Goal: Transaction & Acquisition: Purchase product/service

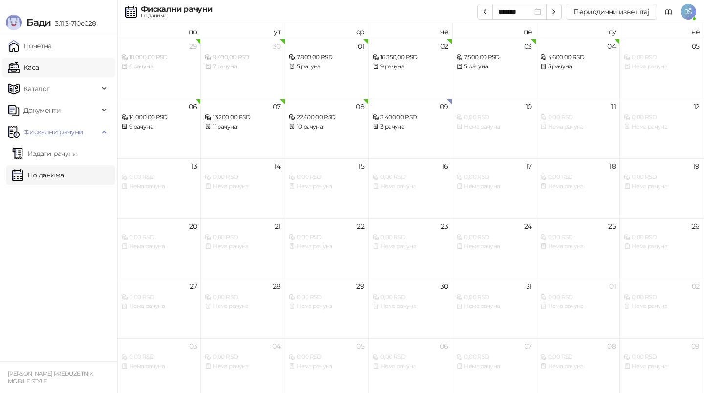
click at [39, 71] on link "Каса" at bounding box center [23, 68] width 31 height 20
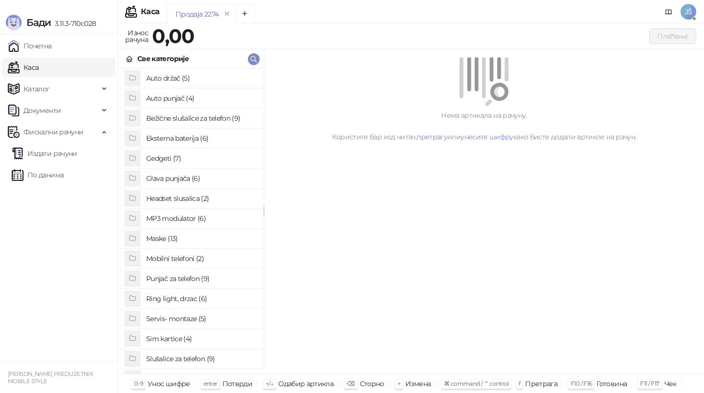
click at [168, 238] on h4 "Maske (13)" at bounding box center [201, 239] width 110 height 16
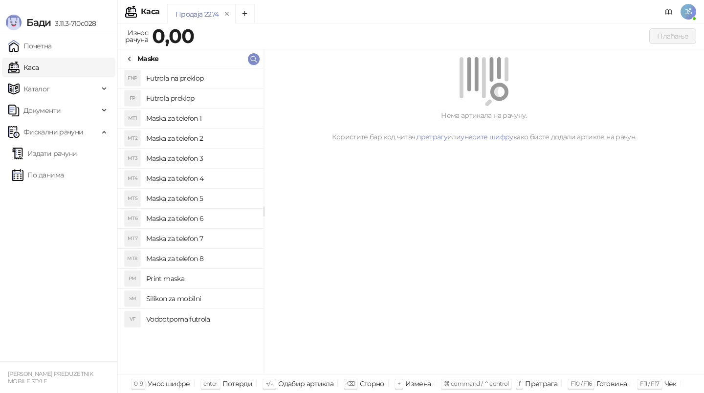
click at [190, 197] on h4 "Maska za telefon 5" at bounding box center [201, 199] width 110 height 16
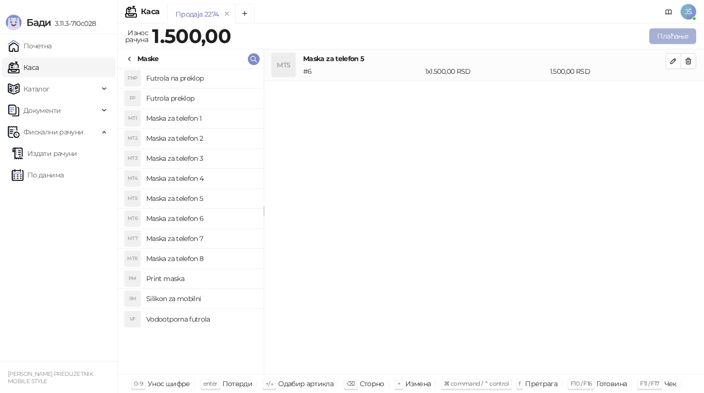
click at [679, 36] on button "Плаћање" at bounding box center [672, 36] width 47 height 16
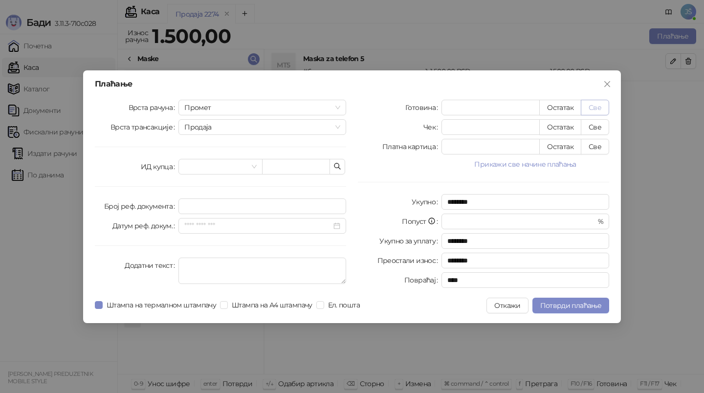
click at [600, 108] on button "Све" at bounding box center [595, 108] width 28 height 16
type input "****"
click at [597, 305] on span "Потврди плаћање" at bounding box center [570, 305] width 61 height 9
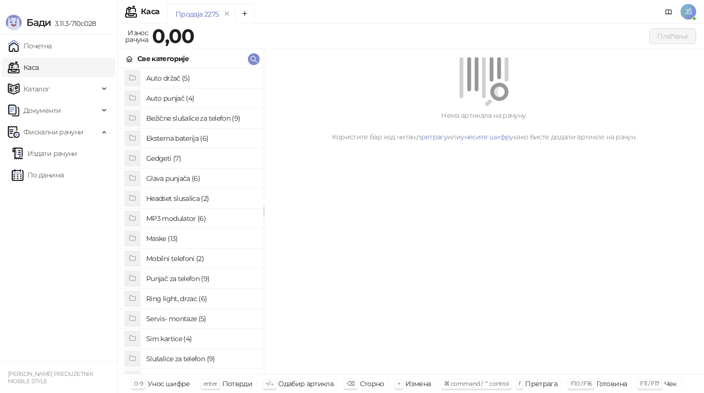
click at [213, 247] on li "Maske (13)" at bounding box center [191, 239] width 146 height 20
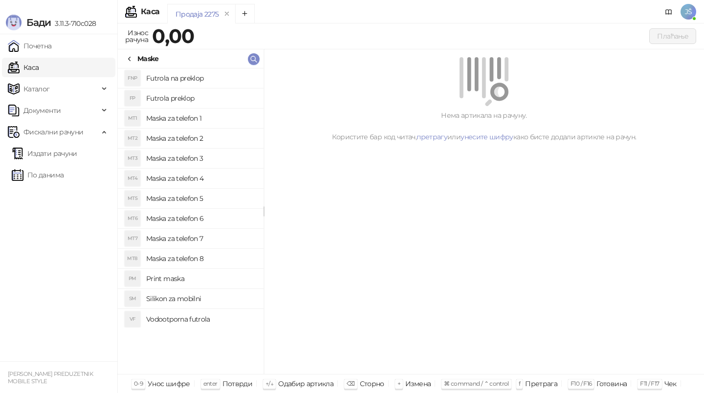
click at [214, 191] on h4 "Maska za telefon 5" at bounding box center [201, 199] width 110 height 16
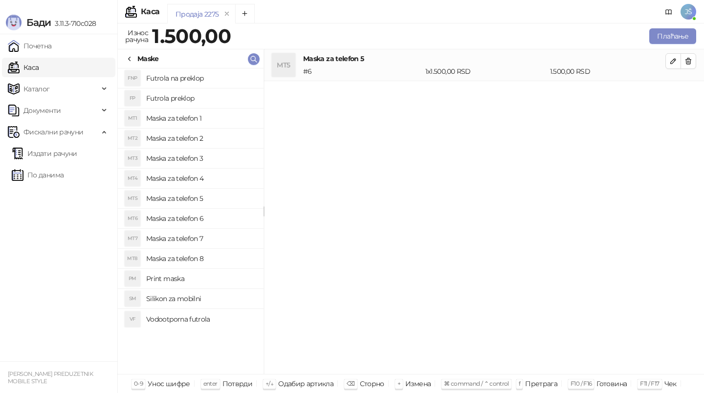
click at [661, 44] on div "Плаћање" at bounding box center [465, 36] width 465 height 20
click at [660, 35] on button "Плаћање" at bounding box center [672, 36] width 47 height 16
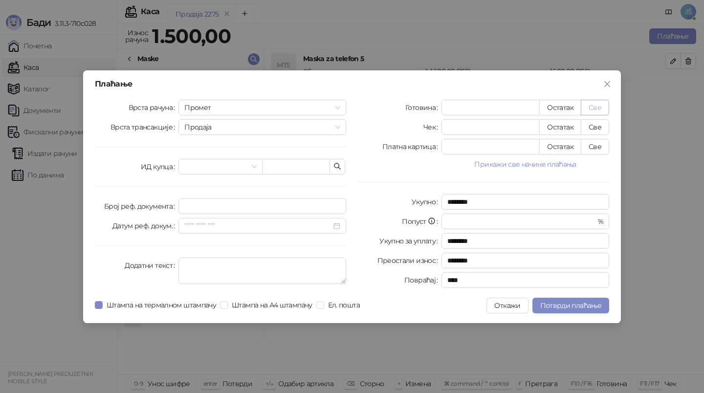
click at [600, 109] on button "Све" at bounding box center [595, 108] width 28 height 16
type input "****"
click at [582, 302] on span "Потврди плаћање" at bounding box center [570, 305] width 61 height 9
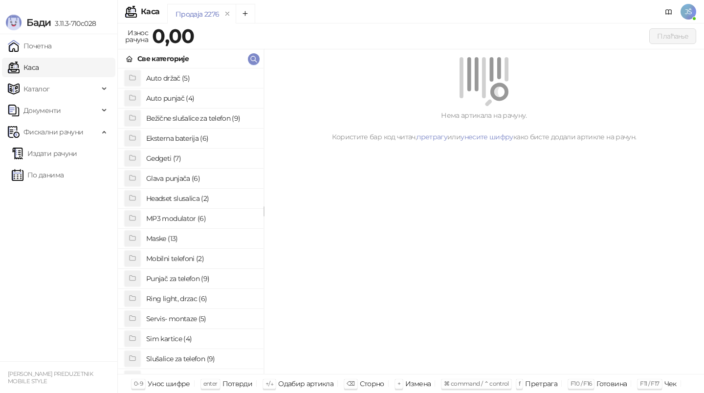
click at [174, 240] on h4 "Maske (13)" at bounding box center [201, 239] width 110 height 16
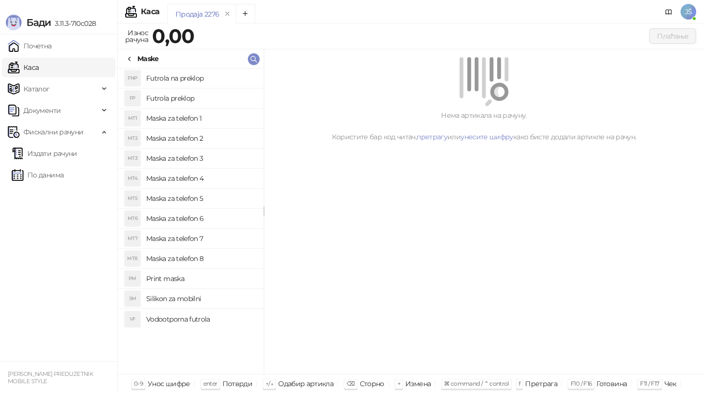
click at [221, 241] on h4 "Maska za telefon 7" at bounding box center [201, 239] width 110 height 16
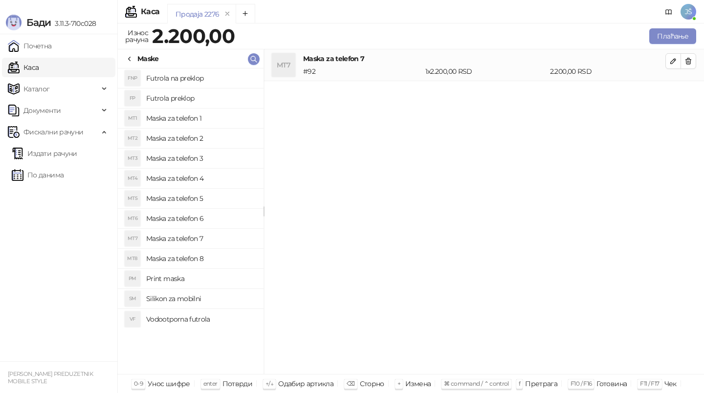
click at [229, 217] on h4 "Maska za telefon 6" at bounding box center [201, 219] width 110 height 16
click at [230, 271] on h4 "Print maska" at bounding box center [201, 279] width 110 height 16
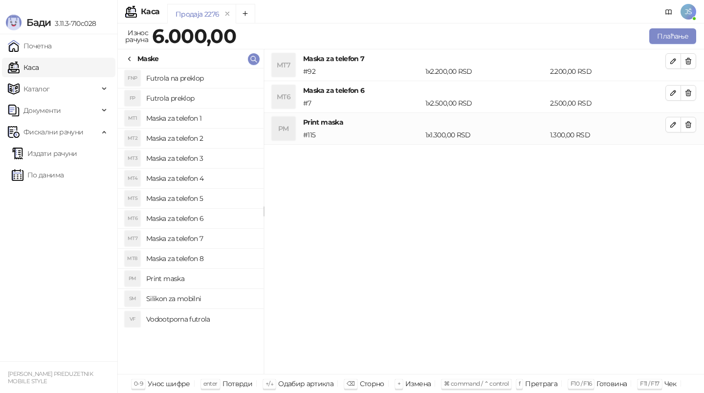
click at [226, 261] on h4 "Maska za telefon 8" at bounding box center [201, 259] width 110 height 16
click at [687, 67] on button "button" at bounding box center [689, 61] width 16 height 16
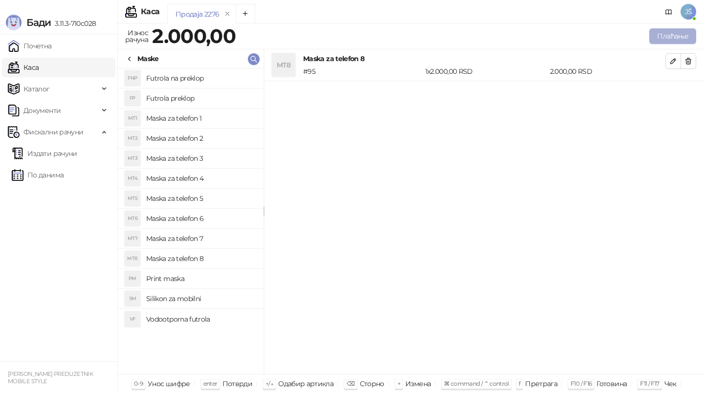
click at [675, 34] on button "Плаћање" at bounding box center [672, 36] width 47 height 16
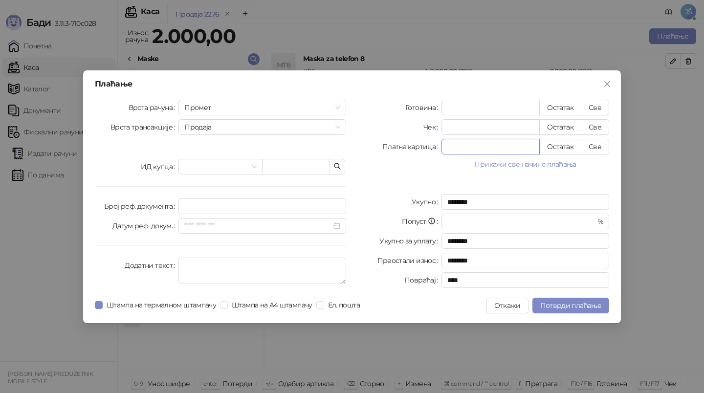
click at [529, 142] on input "*" at bounding box center [490, 146] width 97 height 15
click at [602, 144] on button "Све" at bounding box center [595, 147] width 28 height 16
type input "****"
click at [572, 310] on button "Потврди плаћање" at bounding box center [570, 306] width 77 height 16
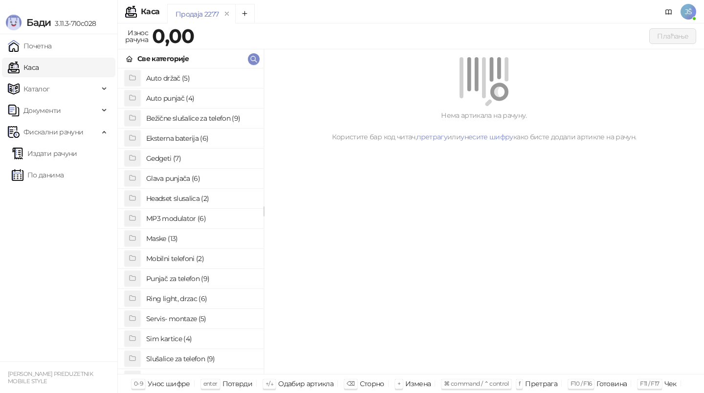
click at [213, 133] on h4 "Eksterna baterija (6)" at bounding box center [201, 139] width 110 height 16
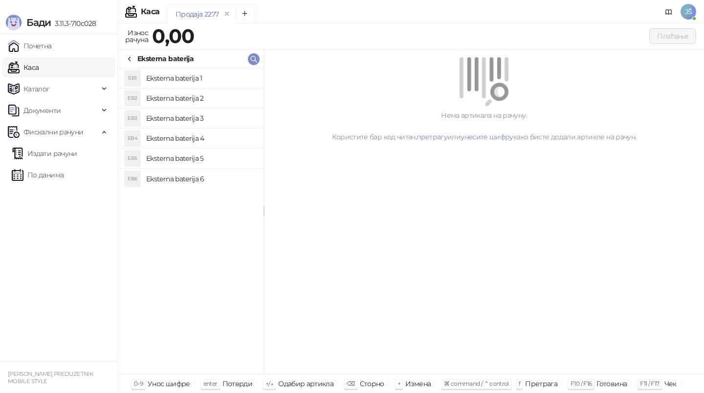
click at [160, 180] on h4 "Eksterna baterija 6" at bounding box center [201, 179] width 110 height 16
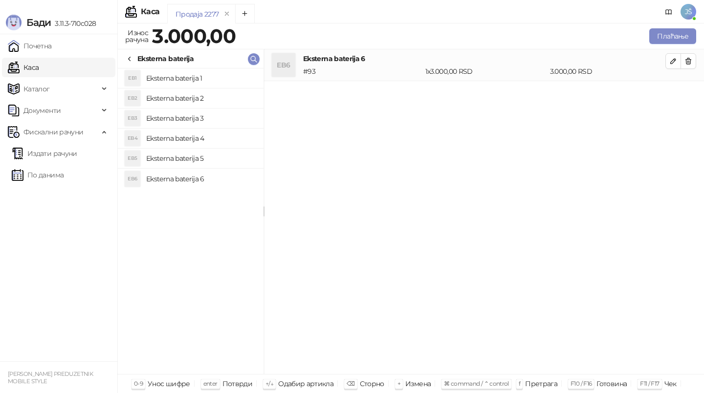
click at [183, 157] on h4 "Eksterna baterija 5" at bounding box center [201, 159] width 110 height 16
click at [194, 132] on h4 "Eksterna baterija 4" at bounding box center [201, 139] width 110 height 16
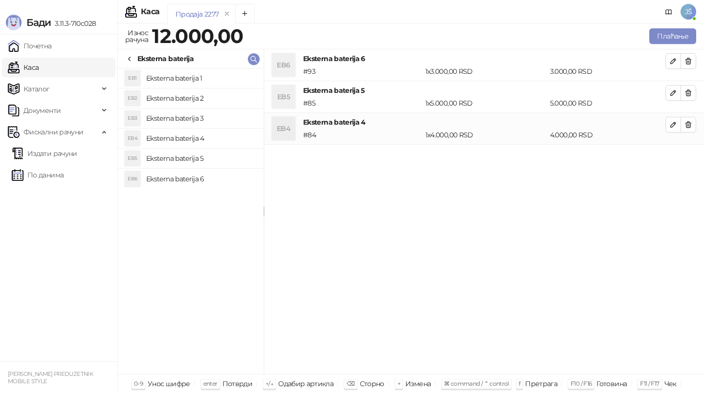
click at [206, 97] on h4 "Eksterna baterija 2" at bounding box center [201, 98] width 110 height 16
click at [220, 82] on h4 "Eksterna baterija 1" at bounding box center [201, 78] width 110 height 16
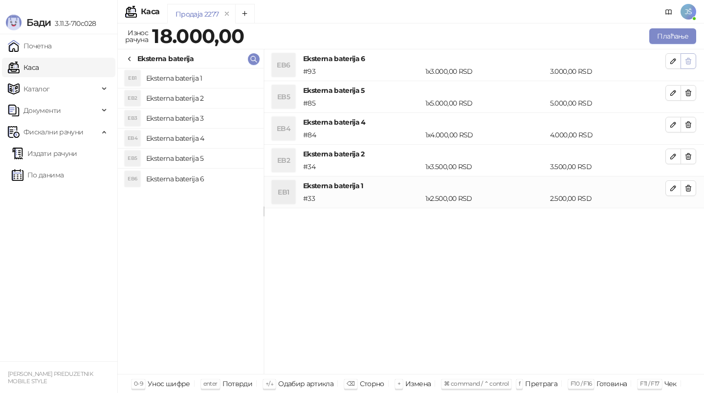
click at [693, 57] on button "button" at bounding box center [689, 61] width 16 height 16
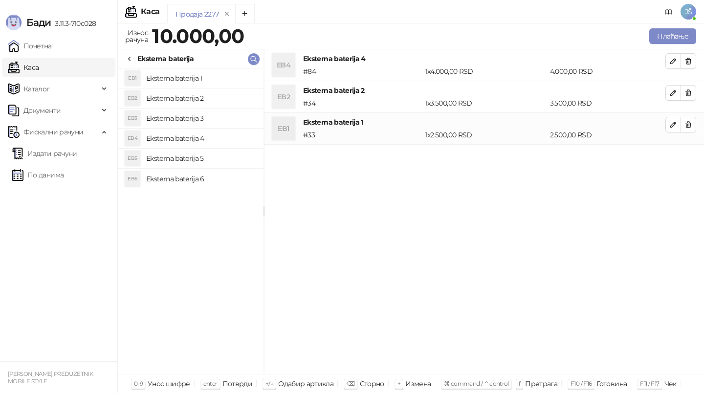
click at [693, 57] on button "button" at bounding box center [689, 61] width 16 height 16
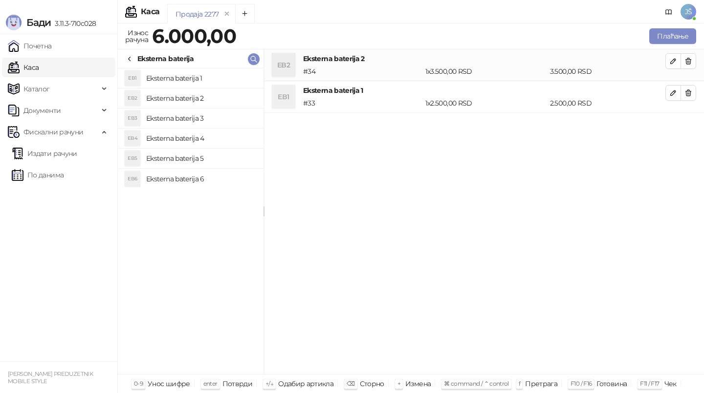
click at [693, 57] on button "button" at bounding box center [689, 61] width 16 height 16
click at [663, 35] on button "Плаћање" at bounding box center [672, 36] width 47 height 16
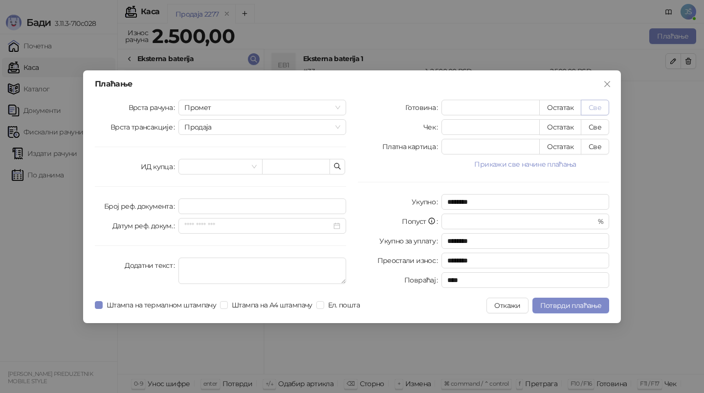
click at [594, 107] on button "Све" at bounding box center [595, 108] width 28 height 16
type input "****"
click at [603, 310] on button "Потврди плаћање" at bounding box center [570, 306] width 77 height 16
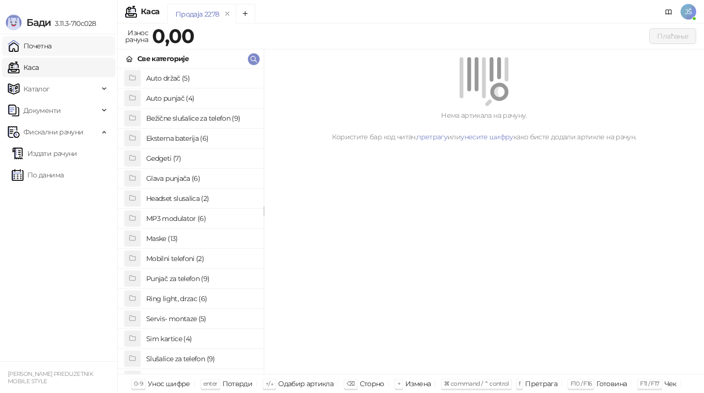
click at [52, 50] on link "Почетна" at bounding box center [30, 46] width 44 height 20
